Goal: Check status

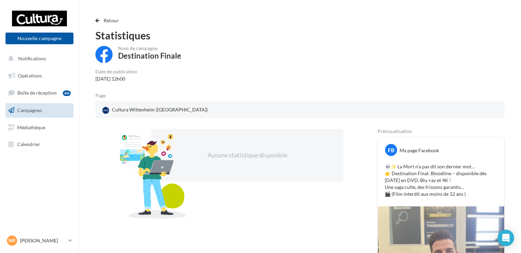
scroll to position [32, 0]
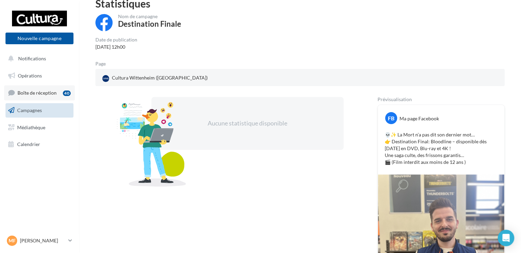
click at [52, 89] on link "Boîte de réception 40" at bounding box center [39, 92] width 71 height 15
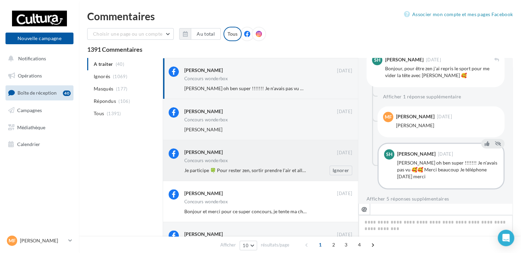
scroll to position [8, 0]
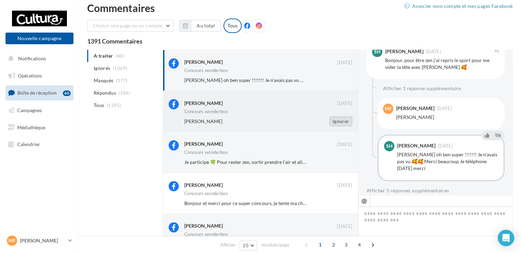
click at [334, 123] on button "Ignorer" at bounding box center [340, 122] width 23 height 10
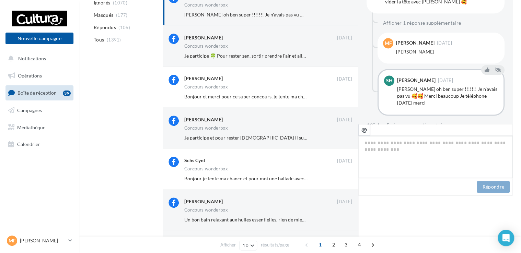
scroll to position [0, 0]
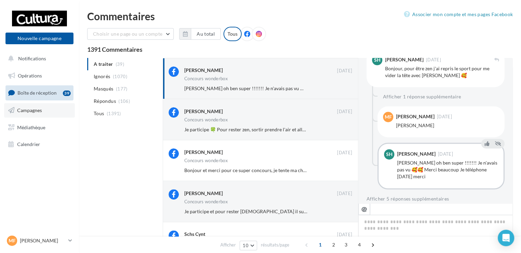
click at [33, 106] on link "Campagnes" at bounding box center [39, 110] width 71 height 14
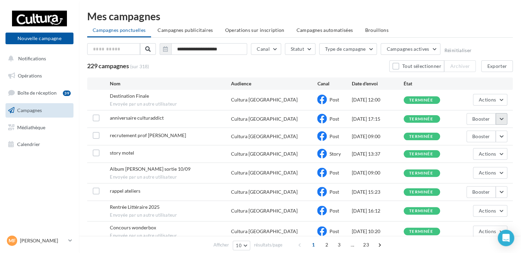
click at [499, 117] on button "button" at bounding box center [501, 119] width 12 height 12
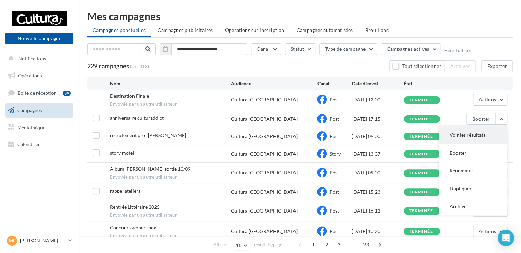
click at [474, 131] on button "Voir les résultats" at bounding box center [472, 135] width 69 height 18
